Goal: Transaction & Acquisition: Purchase product/service

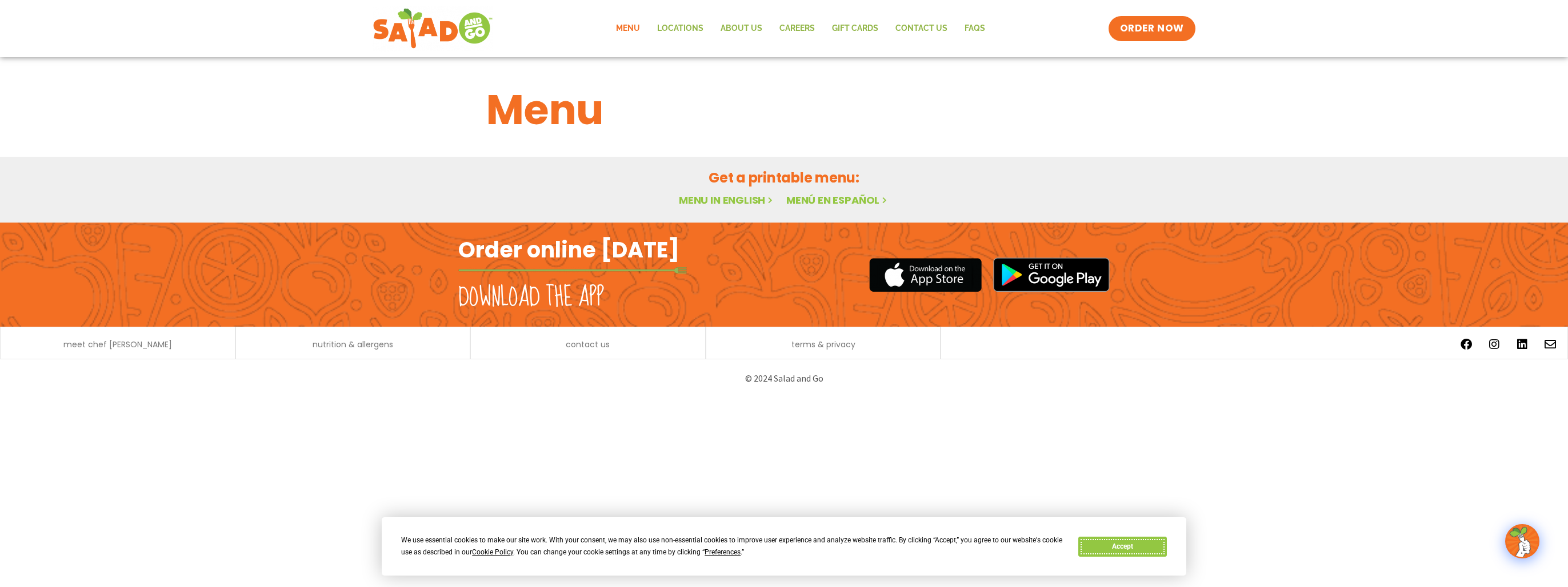
click at [1108, 541] on button "Accept" at bounding box center [1122, 546] width 88 height 20
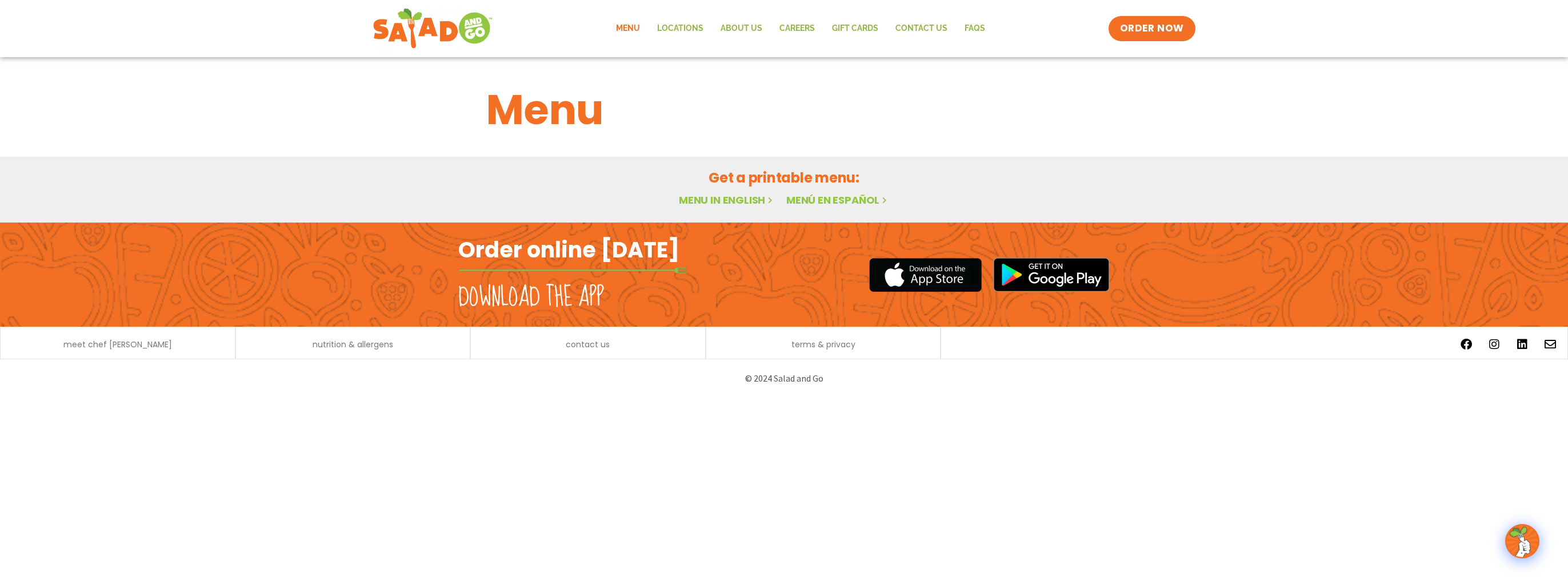
click at [733, 200] on link "Menu in English" at bounding box center [727, 199] width 96 height 14
click at [709, 199] on link "Menu in English" at bounding box center [727, 199] width 96 height 14
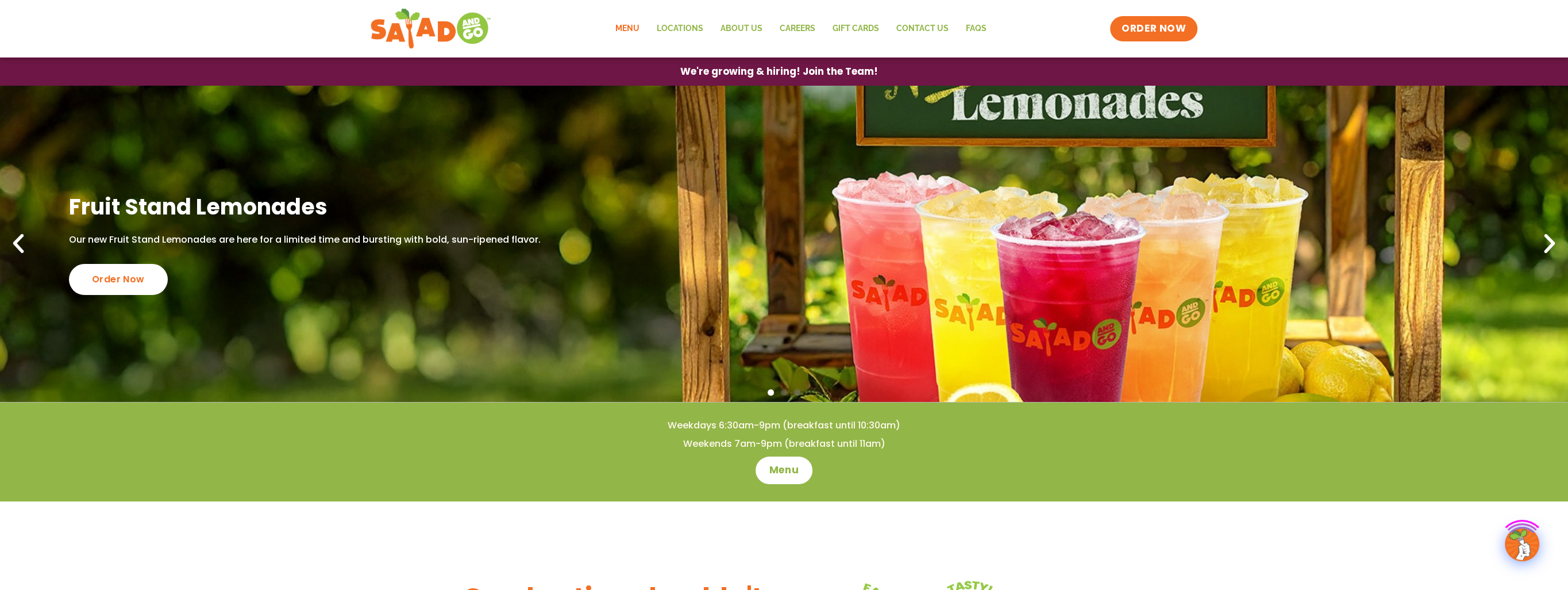
click at [627, 24] on link "Menu" at bounding box center [627, 29] width 42 height 27
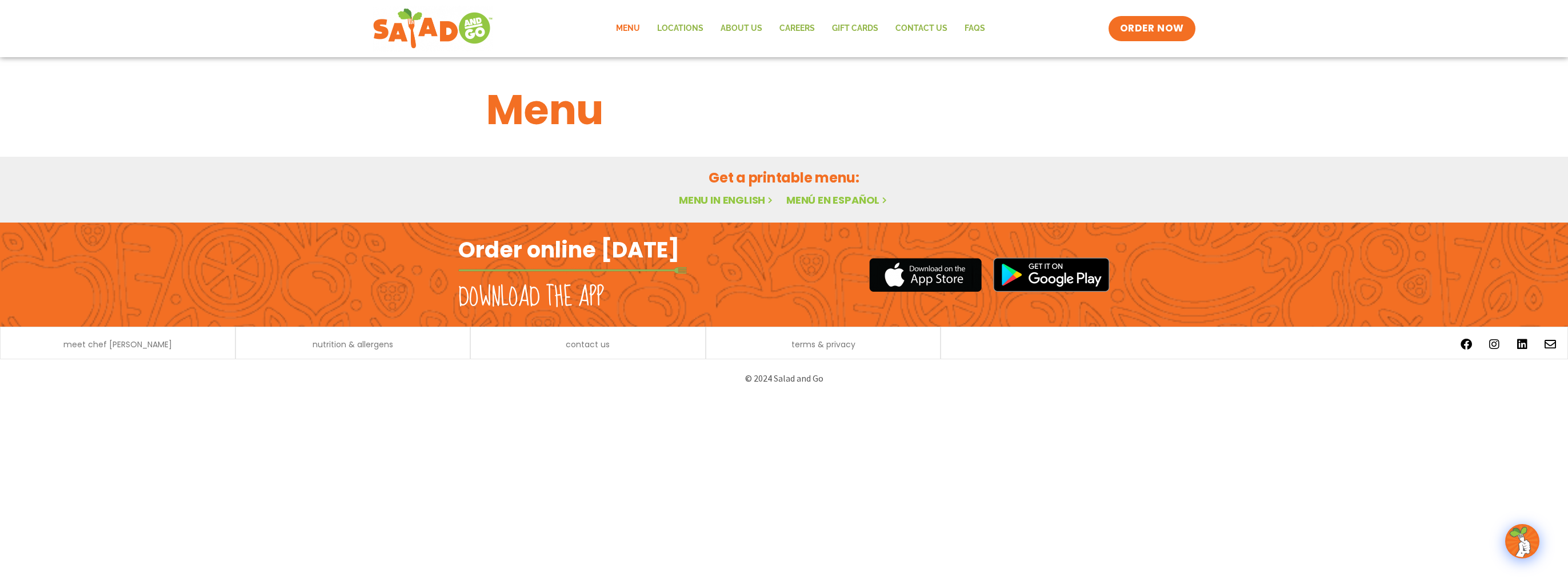
click at [771, 198] on icon at bounding box center [770, 200] width 10 height 10
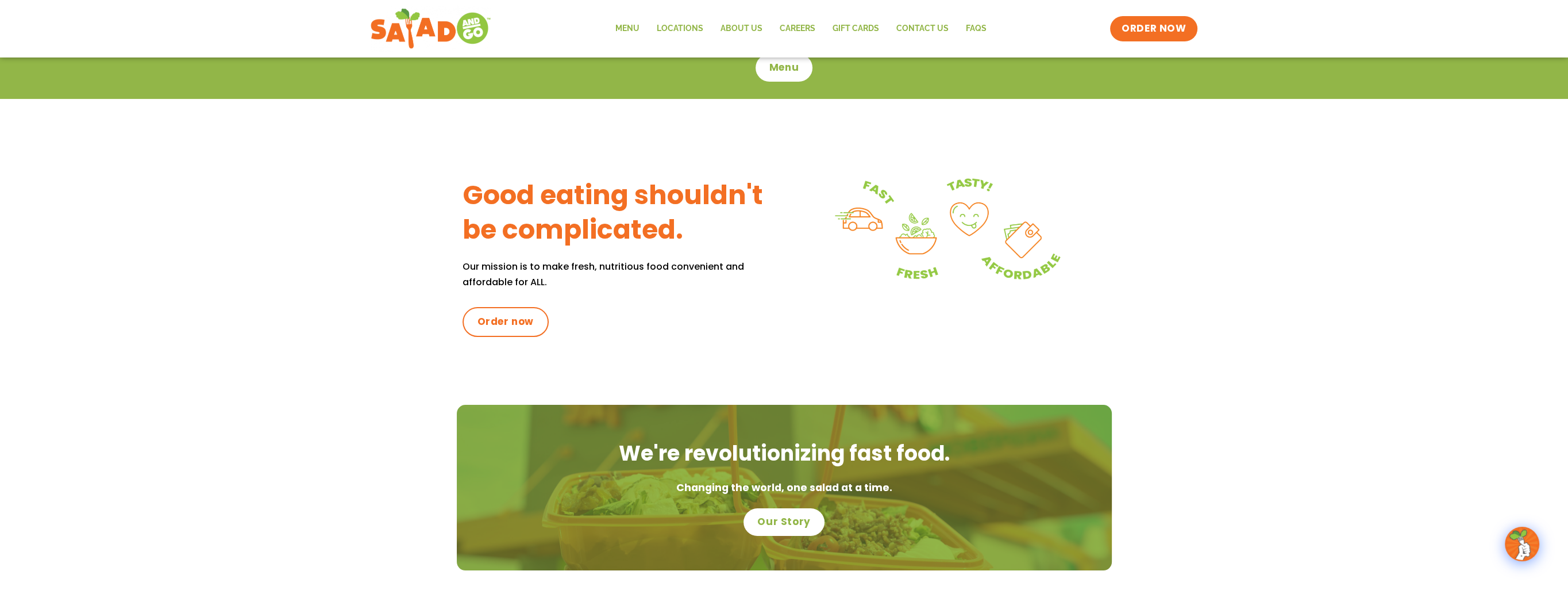
scroll to position [460, 0]
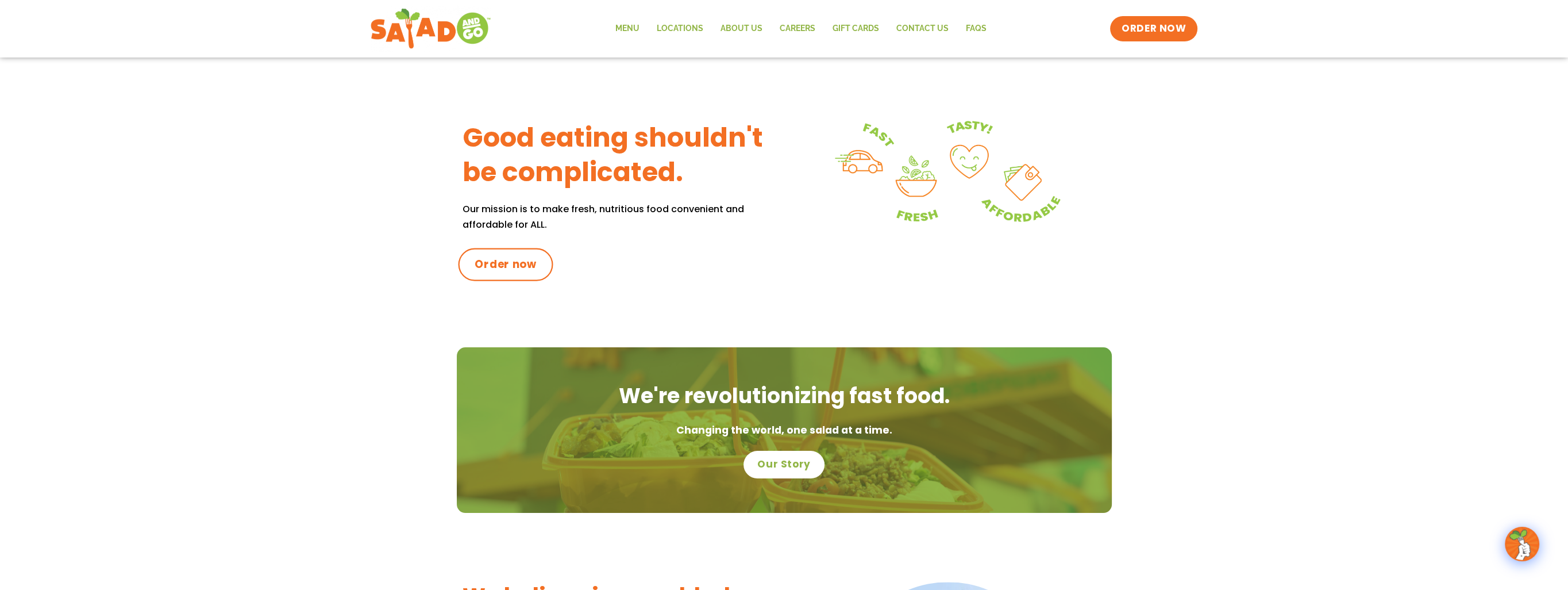
click at [508, 269] on span "Order now" at bounding box center [505, 264] width 62 height 15
